Goal: Navigation & Orientation: Find specific page/section

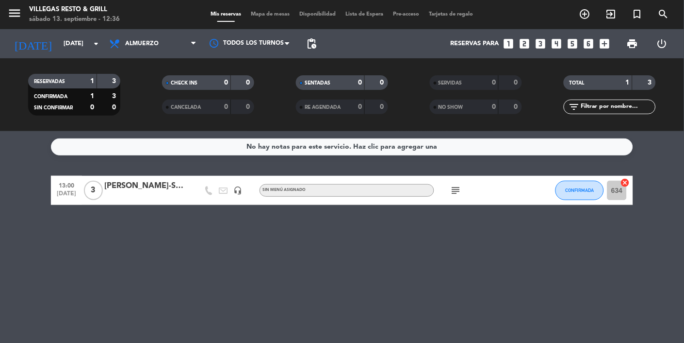
click at [145, 190] on div "[PERSON_NAME]-SPS EXPEDICIONES" at bounding box center [145, 186] width 82 height 13
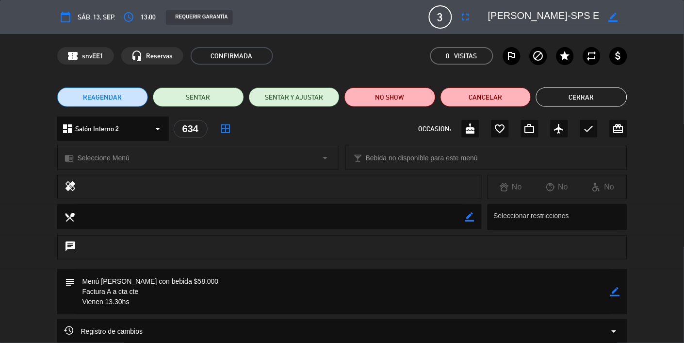
click at [599, 98] on button "Cerrar" at bounding box center [581, 96] width 91 height 19
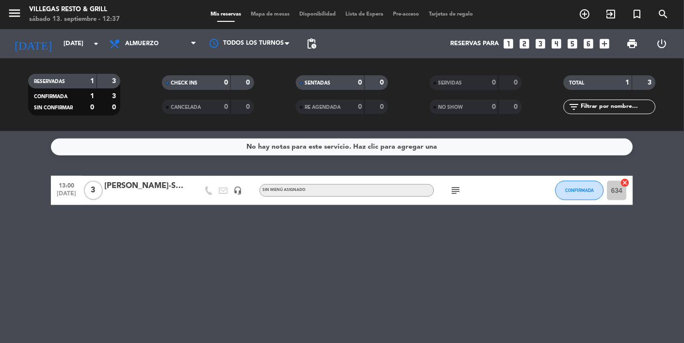
click at [130, 193] on div at bounding box center [145, 197] width 82 height 8
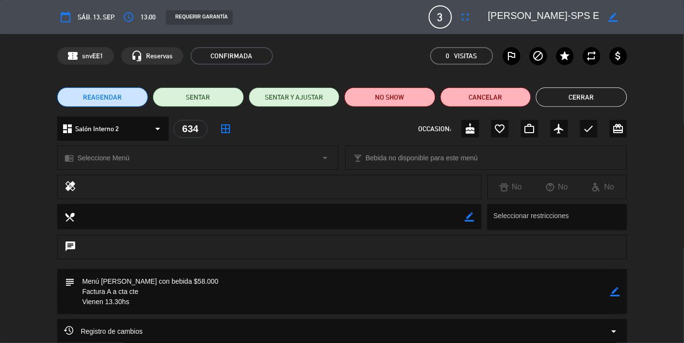
click at [600, 94] on button "Cerrar" at bounding box center [581, 96] width 91 height 19
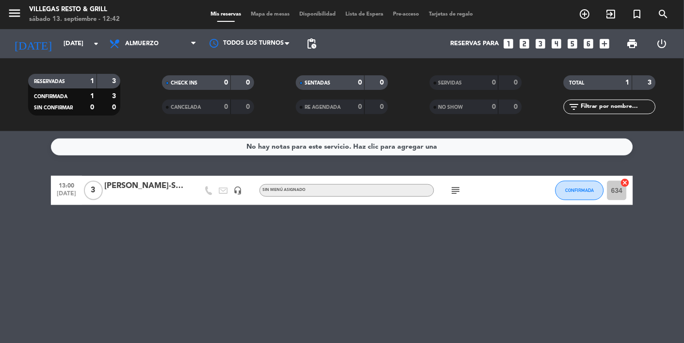
click at [143, 191] on div "[PERSON_NAME]-SPS EXPEDICIONES" at bounding box center [145, 186] width 82 height 13
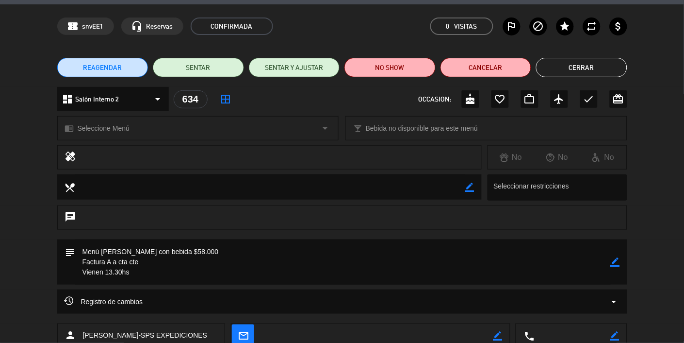
scroll to position [29, 0]
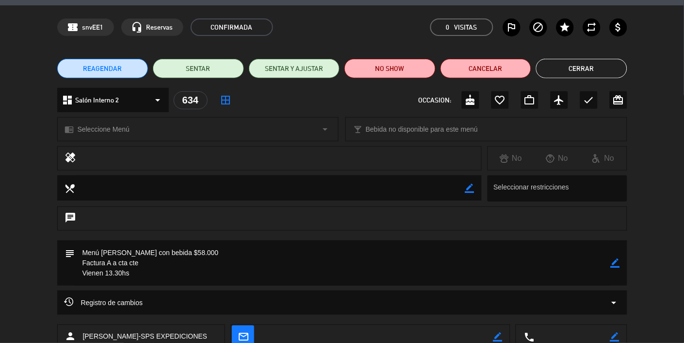
click at [603, 65] on button "Cerrar" at bounding box center [581, 68] width 91 height 19
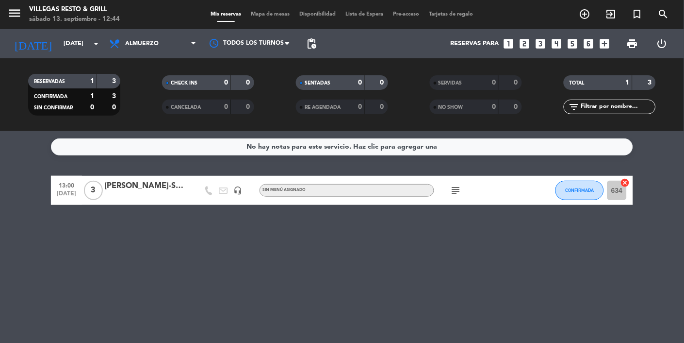
click at [264, 13] on span "Mapa de mesas" at bounding box center [270, 14] width 49 height 5
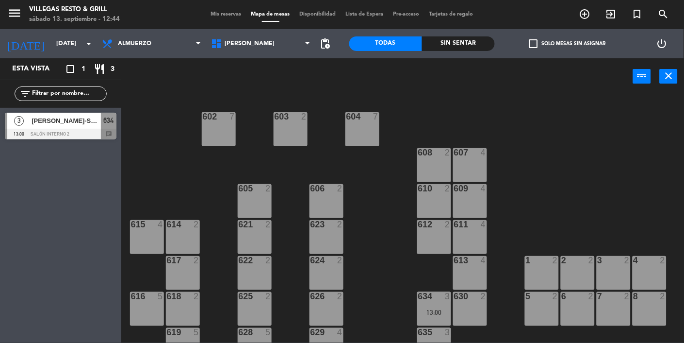
click at [231, 12] on span "Mis reservas" at bounding box center [226, 14] width 40 height 5
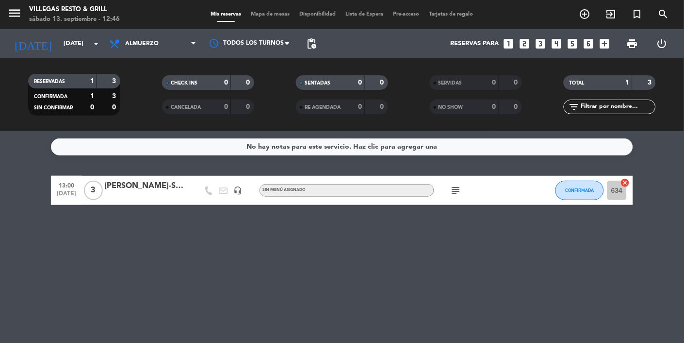
click at [269, 15] on span "Mapa de mesas" at bounding box center [270, 14] width 49 height 5
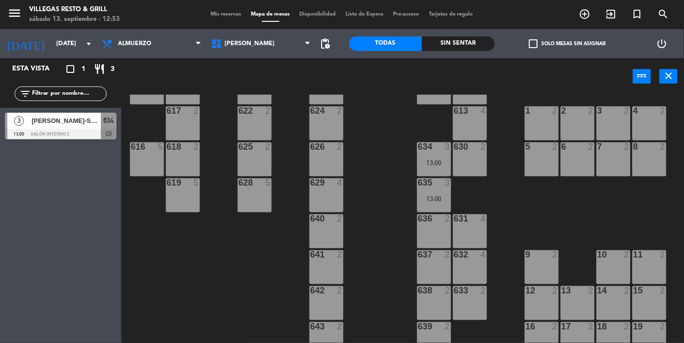
scroll to position [150, 0]
